Goal: Check status

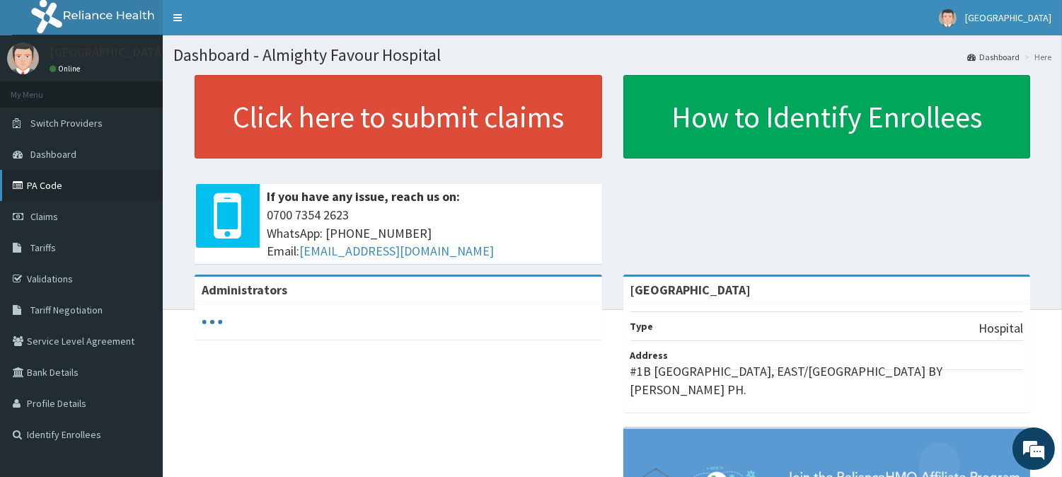
click at [45, 186] on link "PA Code" at bounding box center [81, 185] width 163 height 31
